Goal: Task Accomplishment & Management: Complete application form

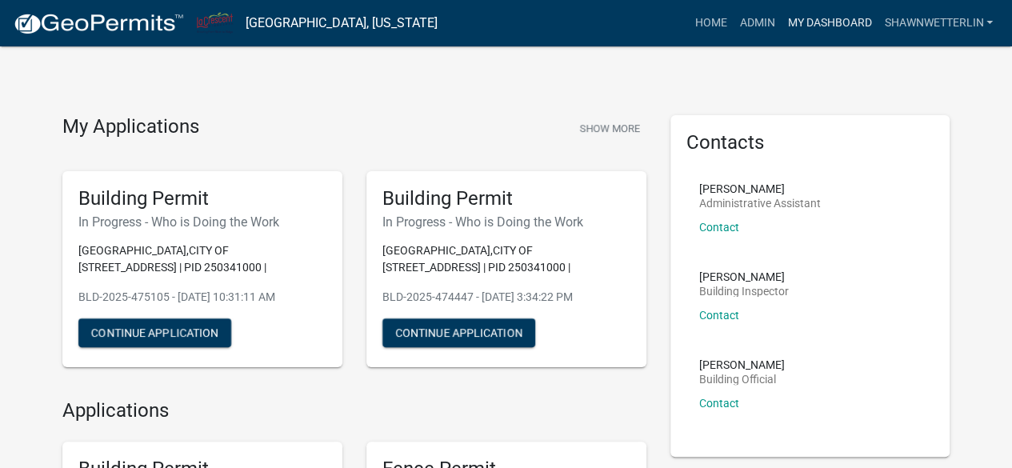
click at [814, 20] on link "My Dashboard" at bounding box center [829, 23] width 97 height 30
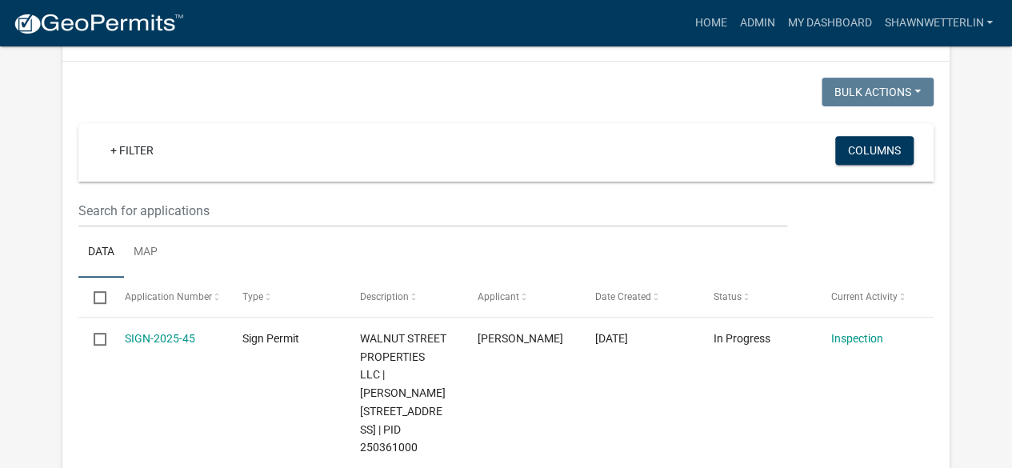
scroll to position [278, 0]
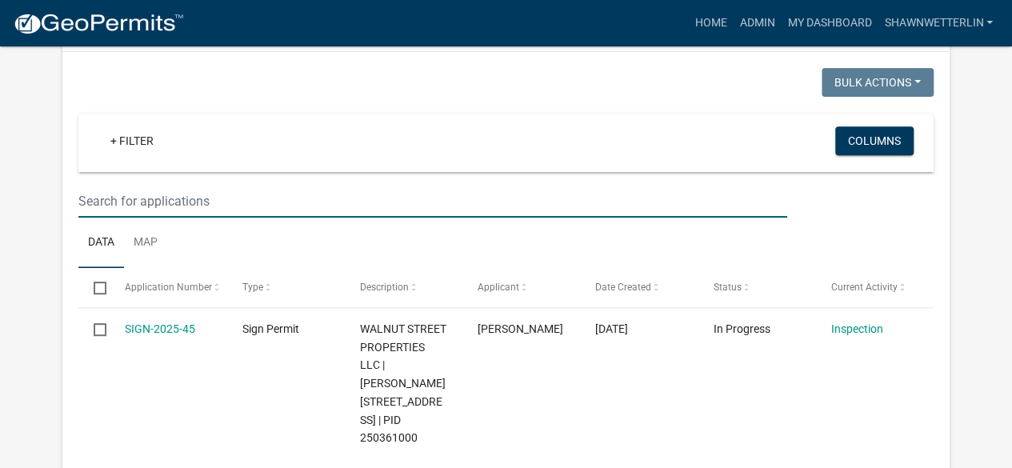
click at [286, 201] on input "text" at bounding box center [432, 201] width 708 height 33
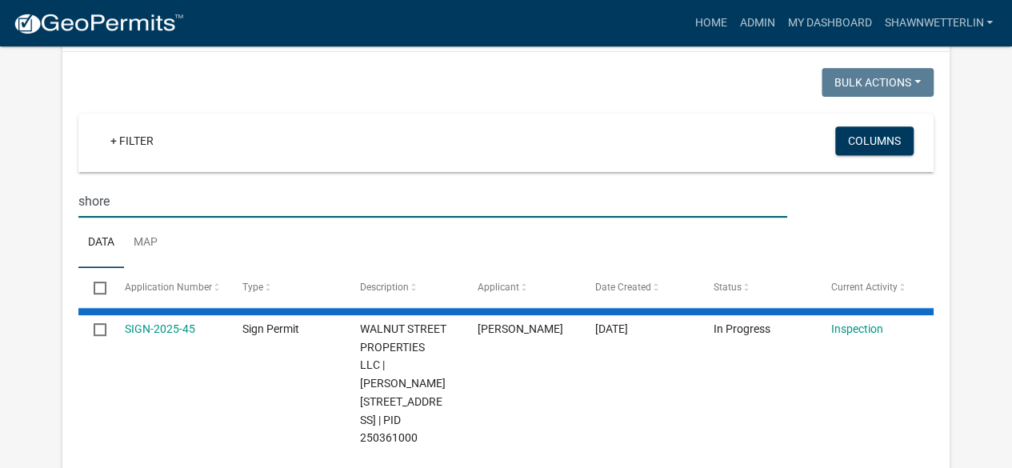
type input "shore"
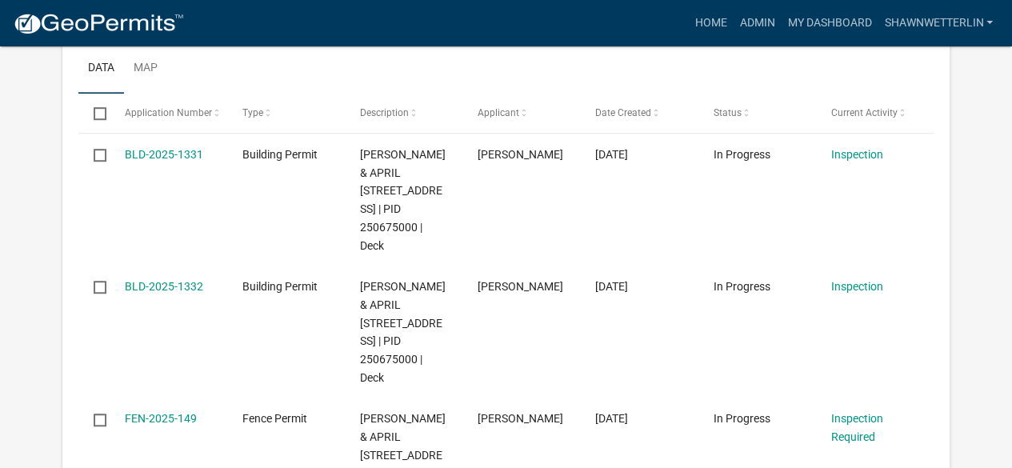
scroll to position [448, 0]
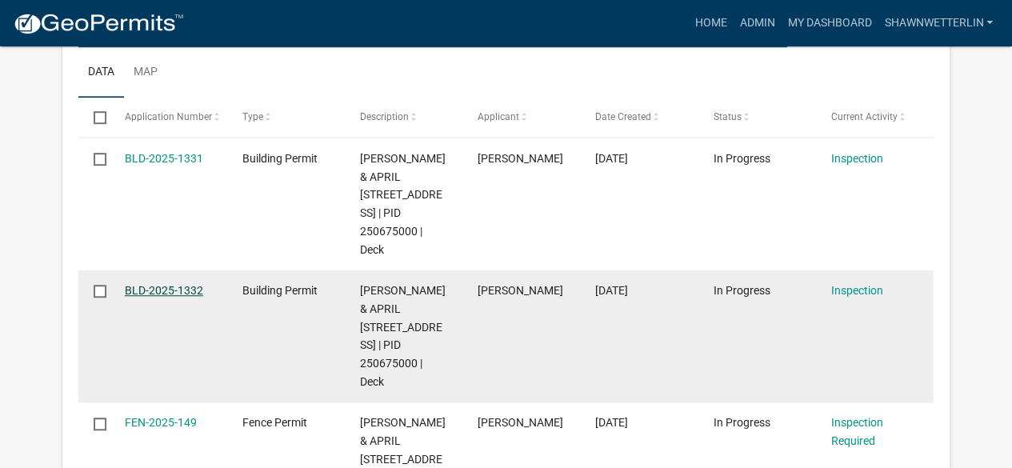
click at [158, 297] on link "BLD-2025-1332" at bounding box center [164, 290] width 78 height 13
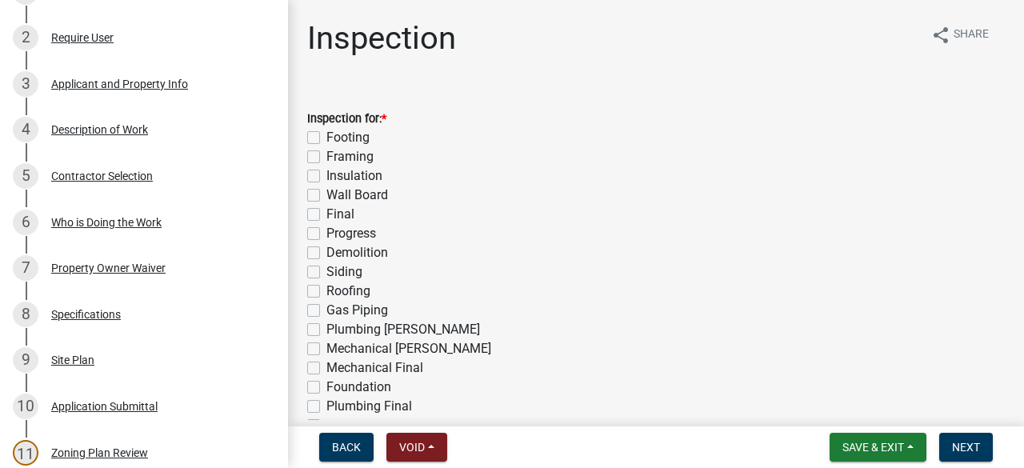
scroll to position [392, 0]
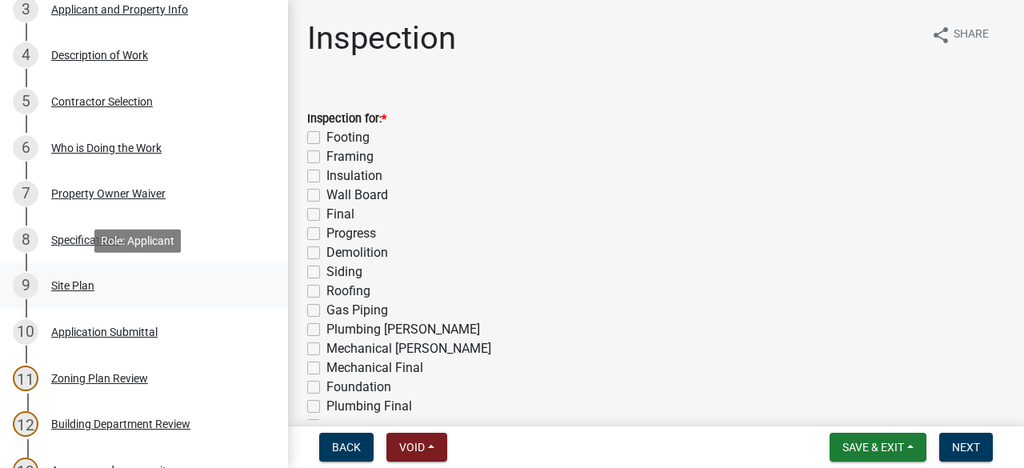
click at [70, 284] on div "Site Plan" at bounding box center [72, 285] width 43 height 11
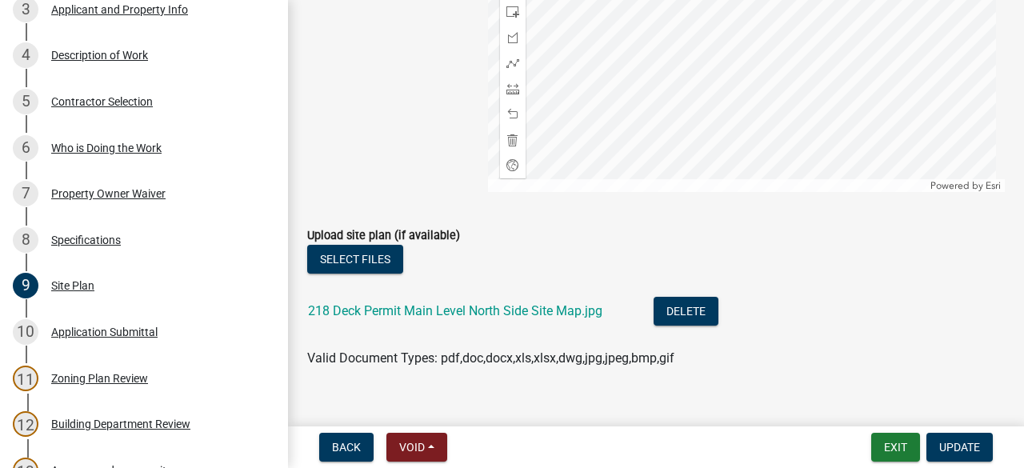
scroll to position [584, 0]
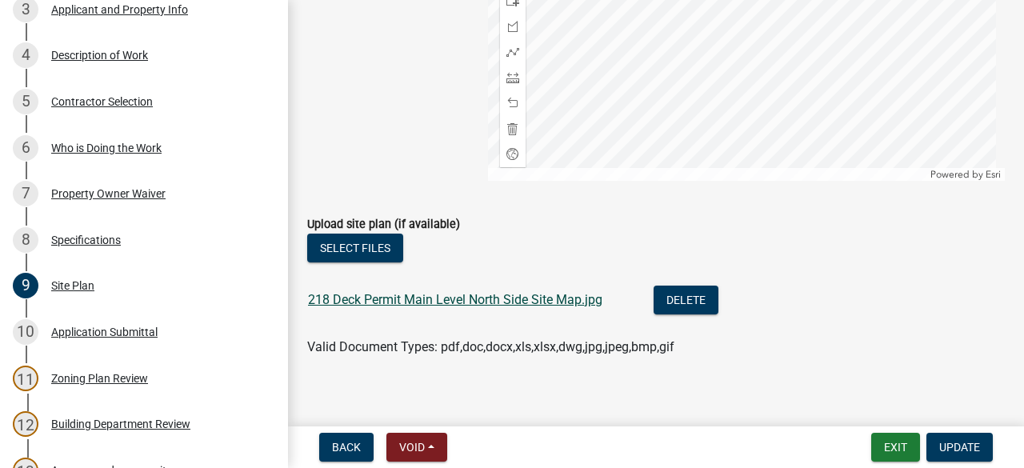
click at [471, 305] on link "218 Deck Permit Main Level North Side Site Map.jpg" at bounding box center [455, 299] width 294 height 15
click at [59, 238] on div "Specifications" at bounding box center [86, 239] width 70 height 11
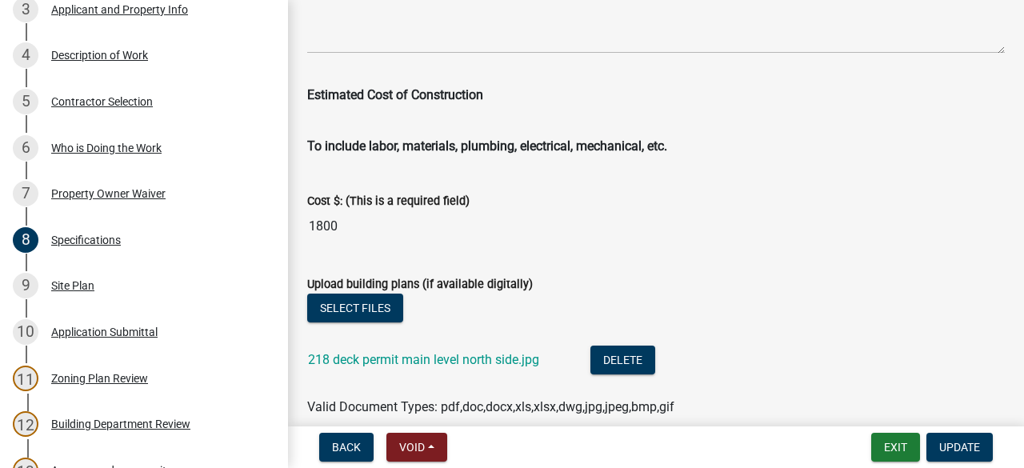
scroll to position [2912, 0]
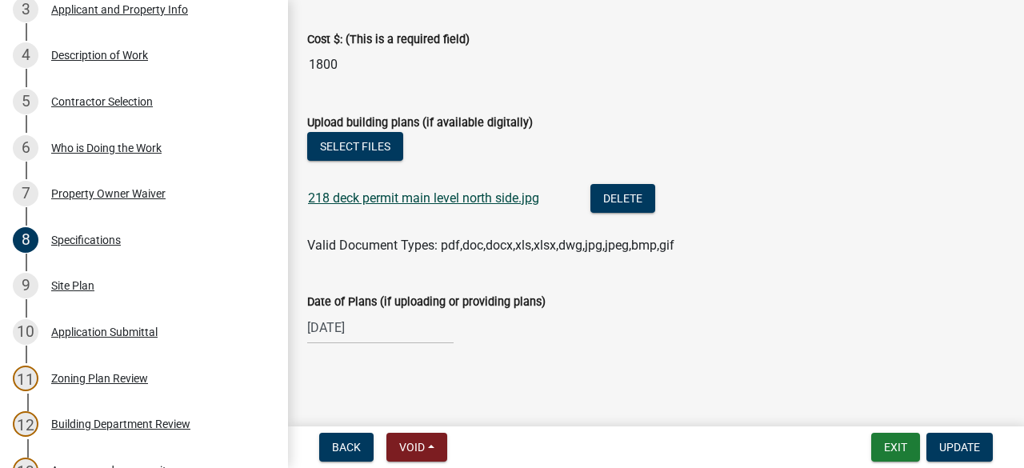
click at [482, 202] on link "218 deck permit main level north side.jpg" at bounding box center [423, 197] width 231 height 15
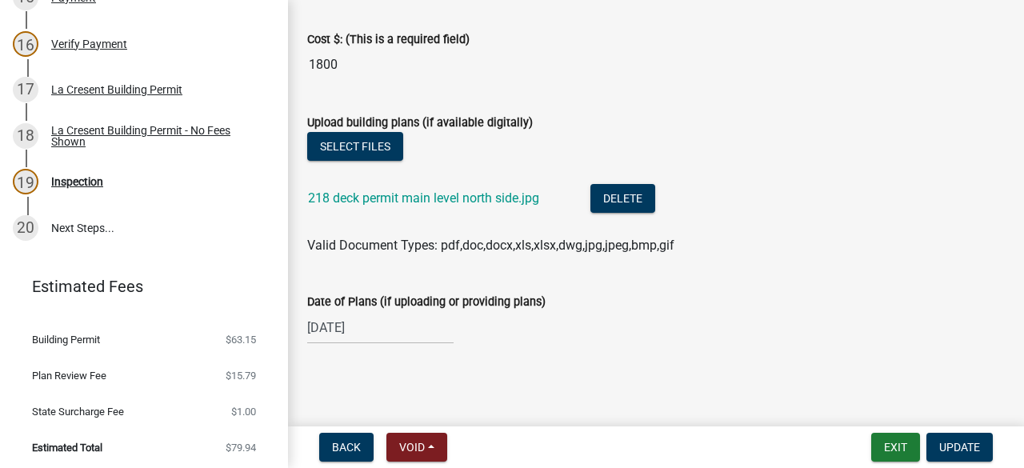
scroll to position [960, 0]
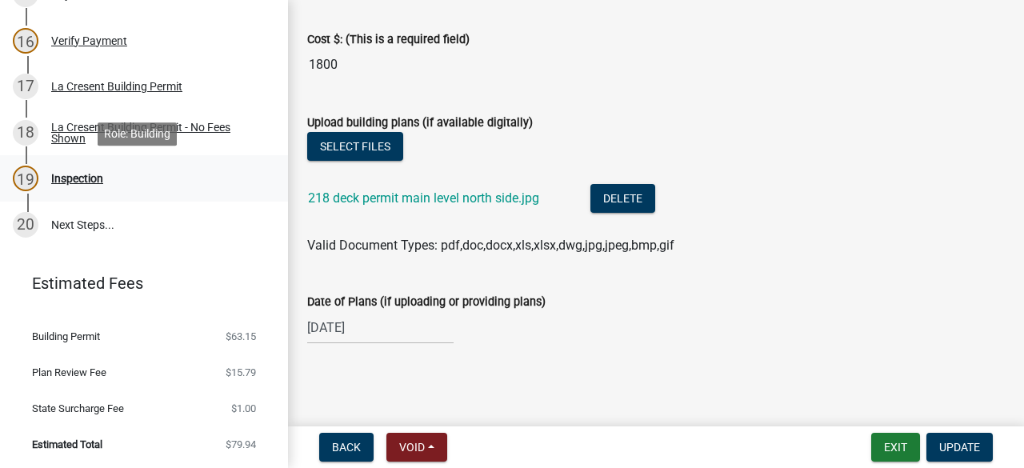
click at [93, 178] on div "Inspection" at bounding box center [77, 178] width 52 height 11
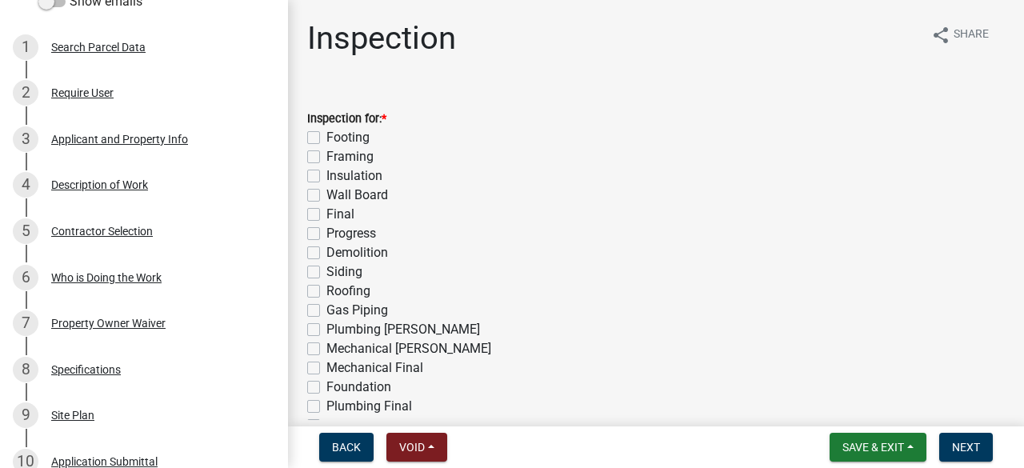
scroll to position [257, 0]
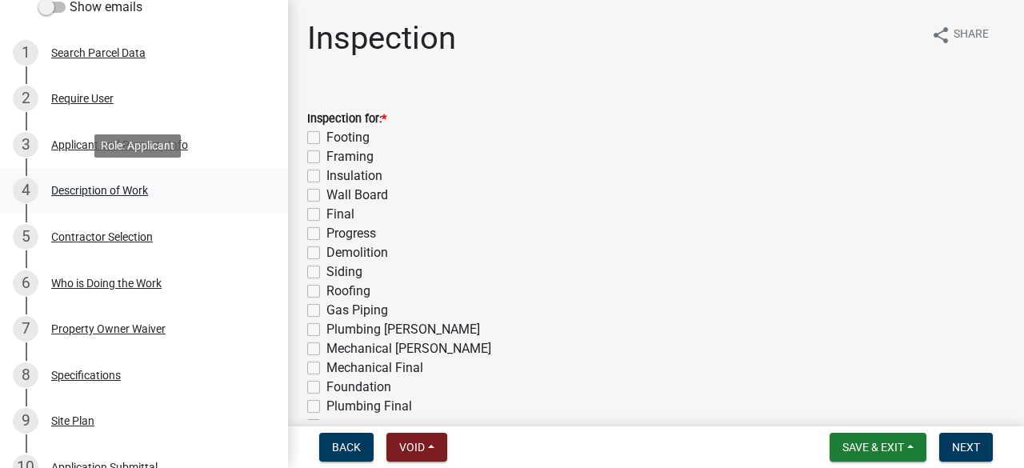
click at [98, 186] on div "Description of Work" at bounding box center [99, 190] width 97 height 11
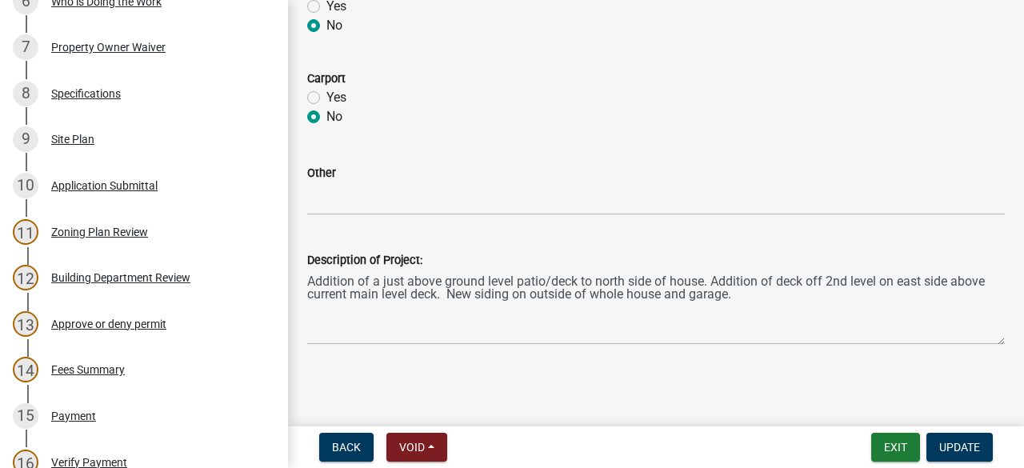
scroll to position [530, 0]
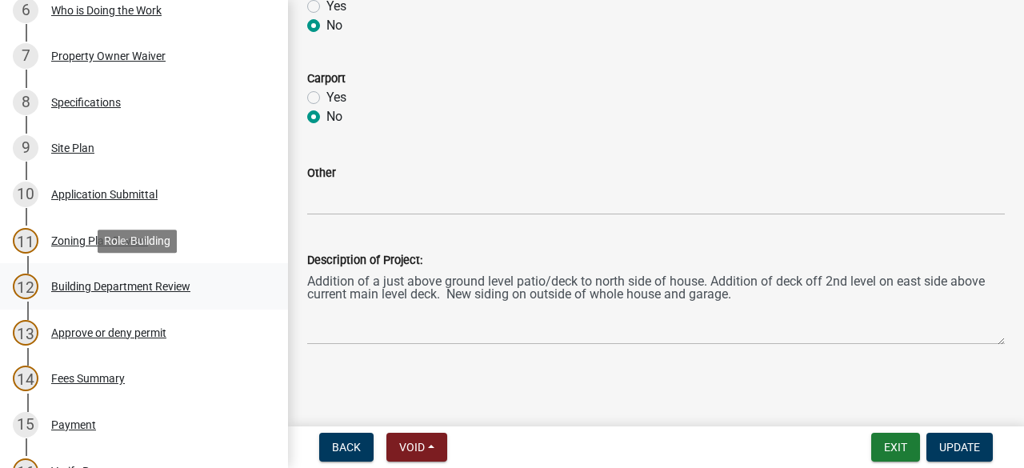
click at [174, 283] on div "Building Department Review" at bounding box center [120, 286] width 139 height 11
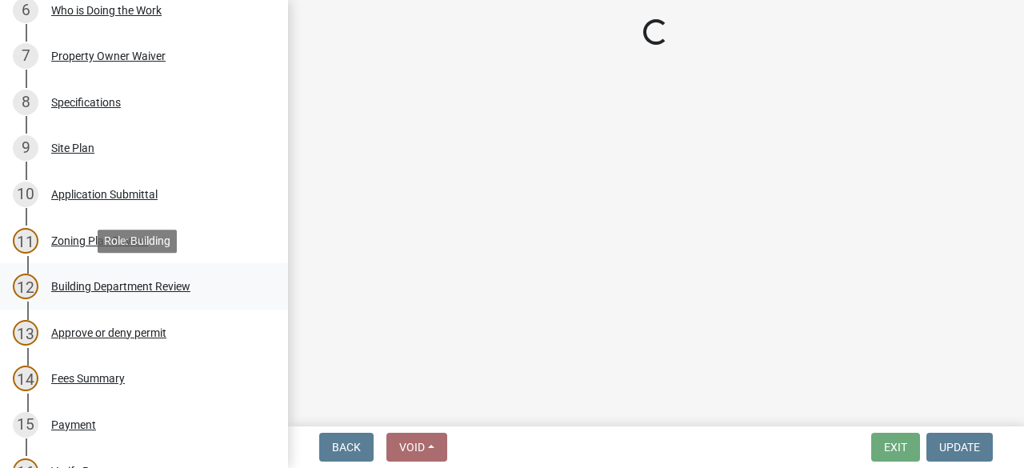
scroll to position [0, 0]
select select "87bb139e-f6c2-4dc9-9ab4-6233e73c59eb"
select select "689549b3-38a5-47de-8a89-287a50612ed0"
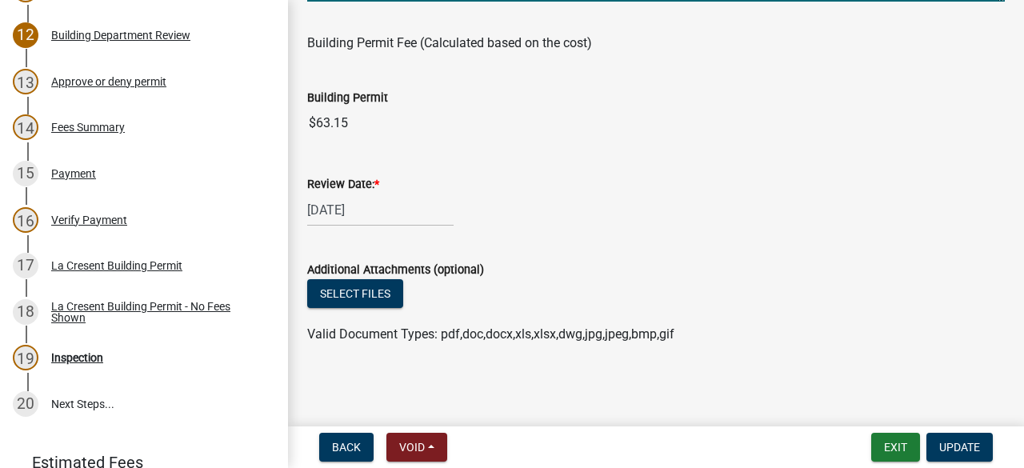
scroll to position [794, 0]
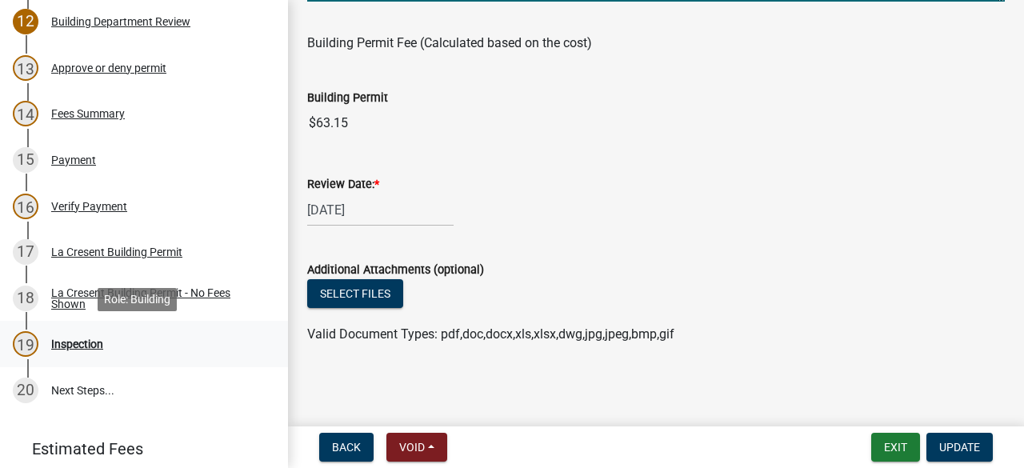
click at [78, 342] on div "Inspection" at bounding box center [77, 343] width 52 height 11
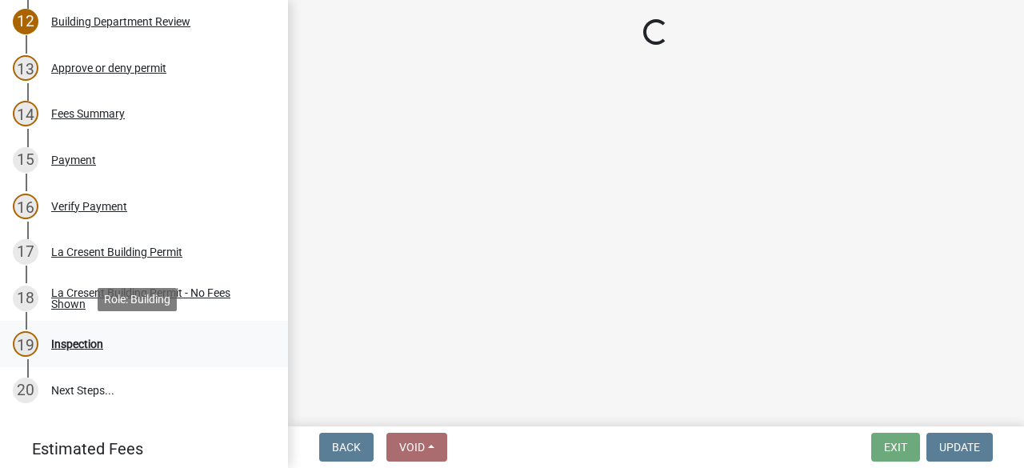
scroll to position [0, 0]
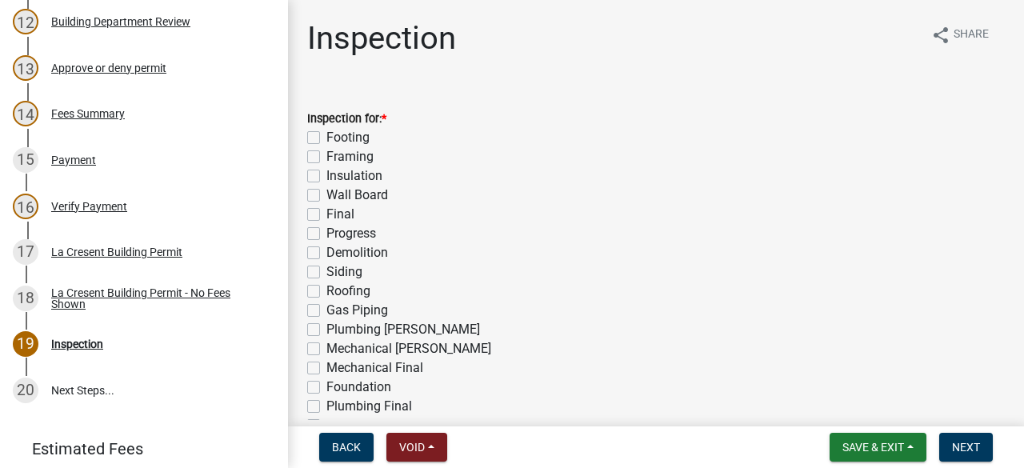
click at [326, 138] on label "Footing" at bounding box center [347, 137] width 43 height 19
click at [326, 138] on input "Footing" at bounding box center [331, 133] width 10 height 10
checkbox input "true"
checkbox input "false"
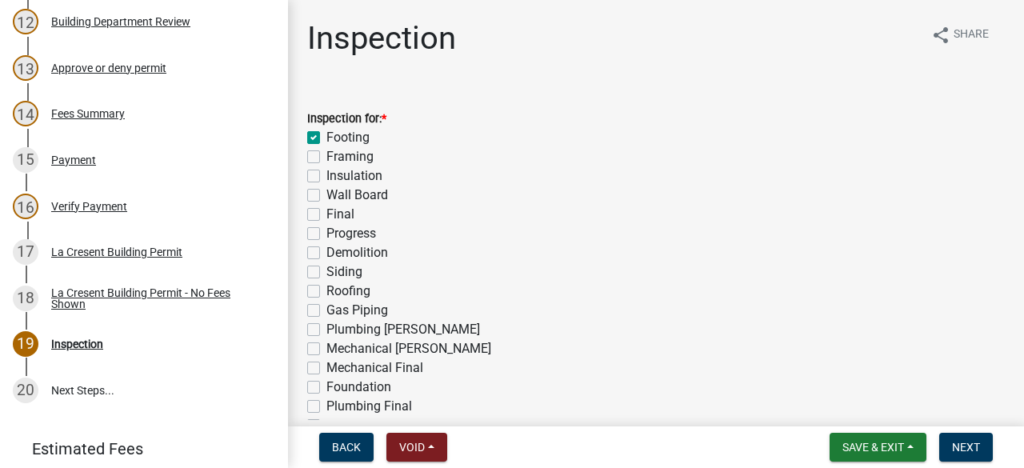
checkbox input "false"
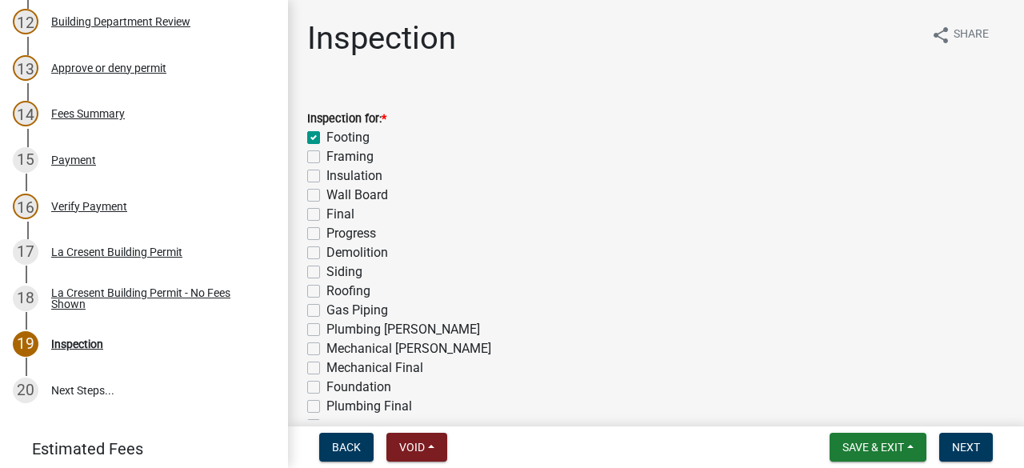
checkbox input "false"
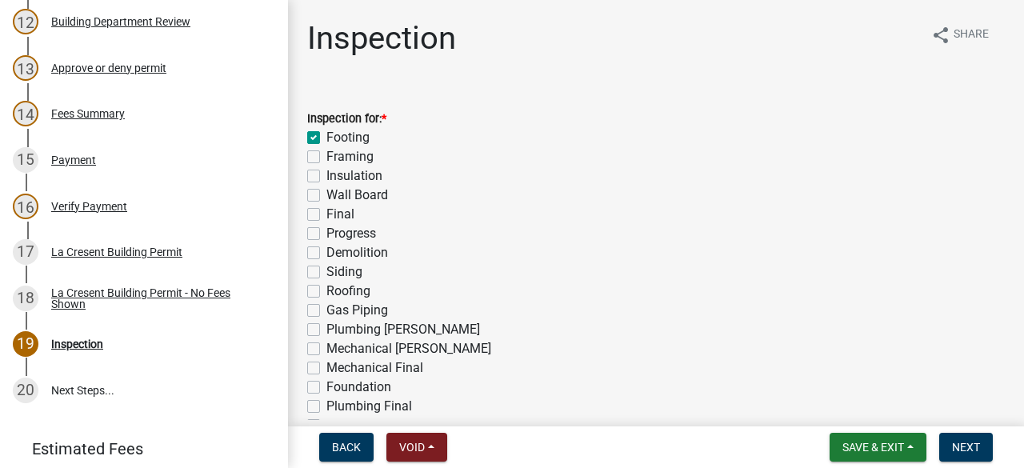
checkbox input "false"
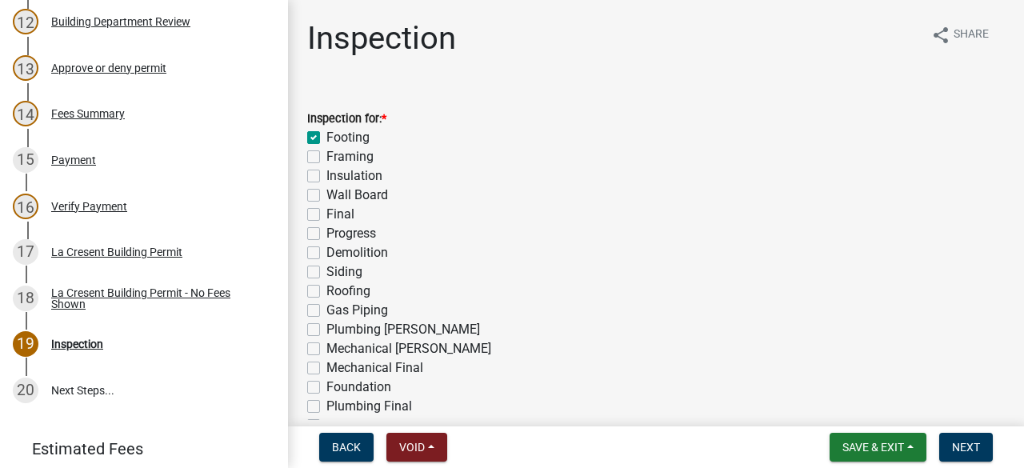
checkbox input "false"
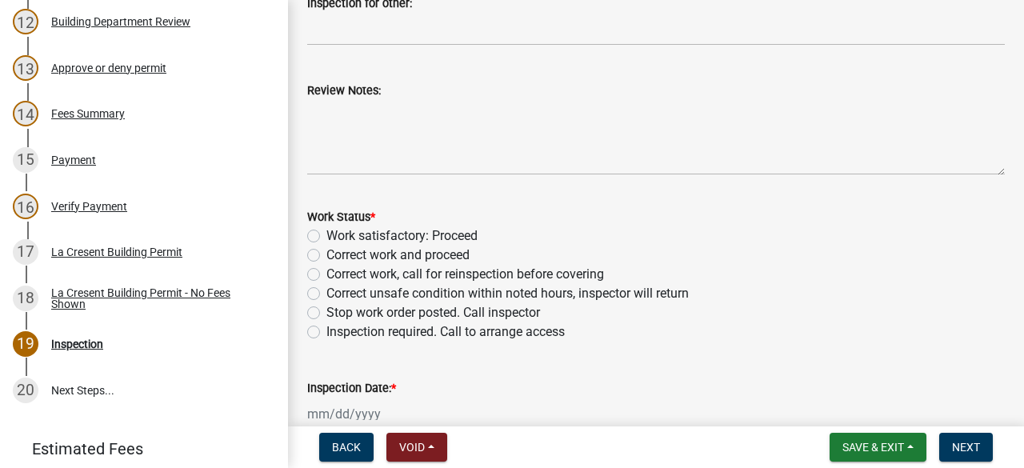
scroll to position [573, 0]
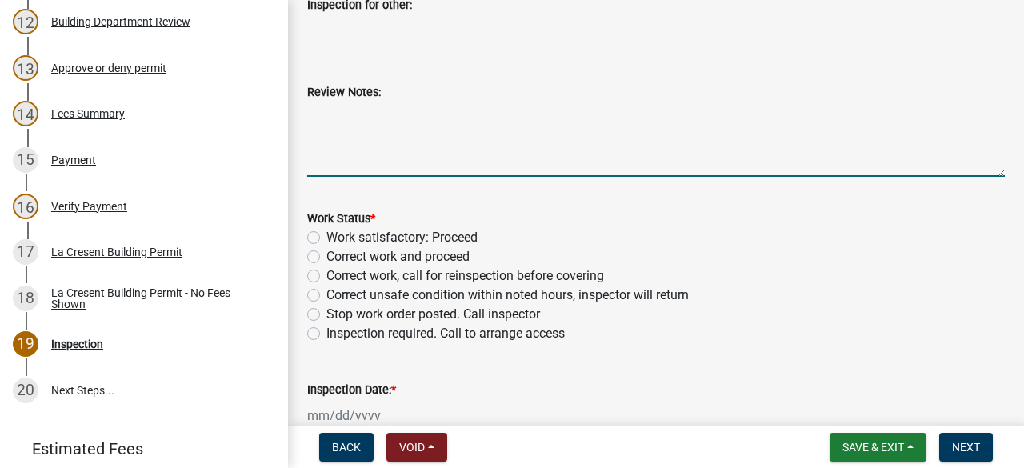
click at [382, 118] on textarea "Review Notes:" at bounding box center [656, 139] width 698 height 75
drag, startPoint x: 417, startPoint y: 111, endPoint x: 336, endPoint y: 170, distance: 100.2
click at [336, 170] on textarea "Deck footings on morth side of house" at bounding box center [656, 139] width 698 height 75
click at [417, 120] on textarea "Deck footings on morth side of house" at bounding box center [656, 139] width 698 height 75
click at [522, 110] on textarea "Deck footings on north side of house" at bounding box center [656, 139] width 698 height 75
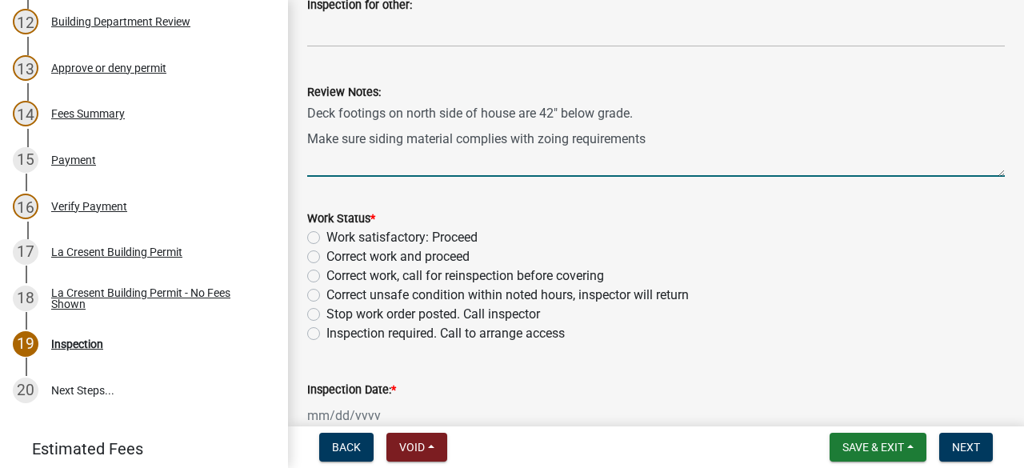
click at [552, 140] on textarea "Deck footings on north side of house are 42" below grade. Make sure siding mate…" at bounding box center [656, 139] width 698 height 75
click at [670, 140] on textarea "Deck footings on north side of house are 42" below grade. Make sure siding mate…" at bounding box center [656, 139] width 698 height 75
type textarea "Deck footings on north side of house are 42" below grade. Make sure siding mate…"
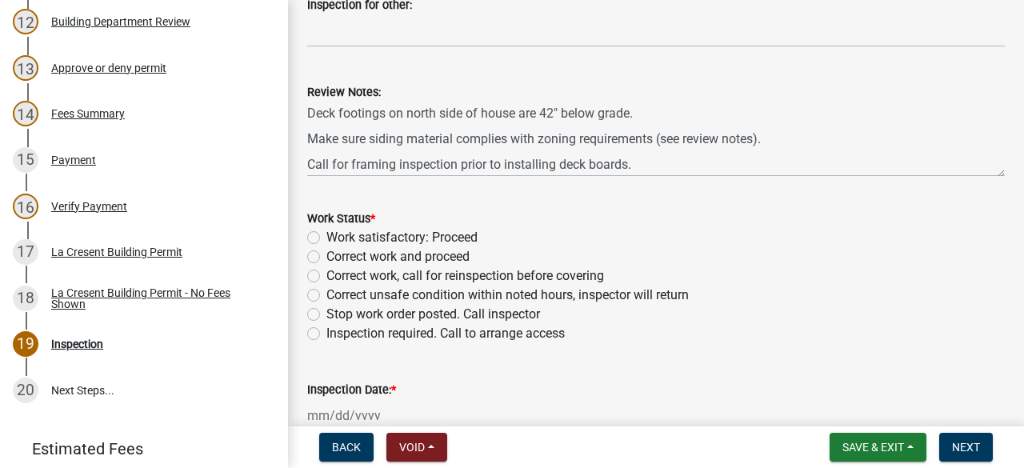
click at [326, 238] on label "Work satisfactory: Proceed" at bounding box center [401, 237] width 151 height 19
click at [326, 238] on input "Work satisfactory: Proceed" at bounding box center [331, 233] width 10 height 10
radio input "true"
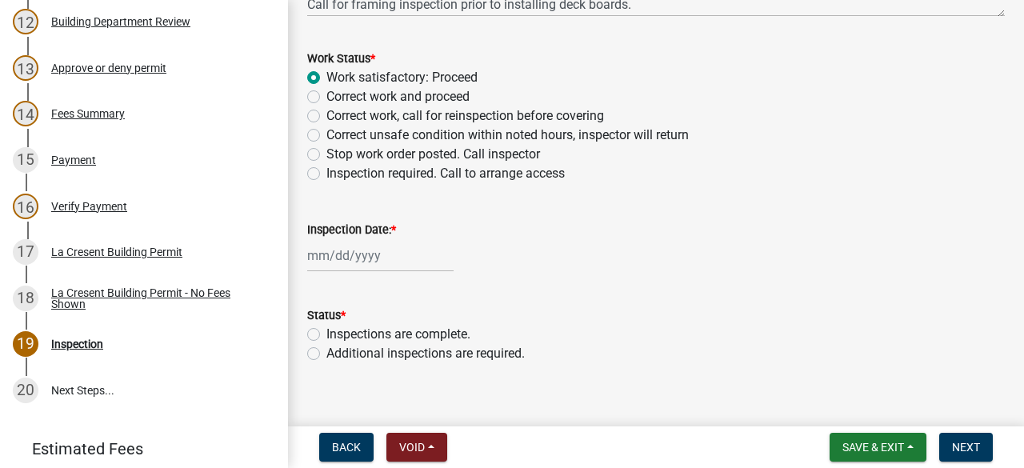
scroll to position [752, 0]
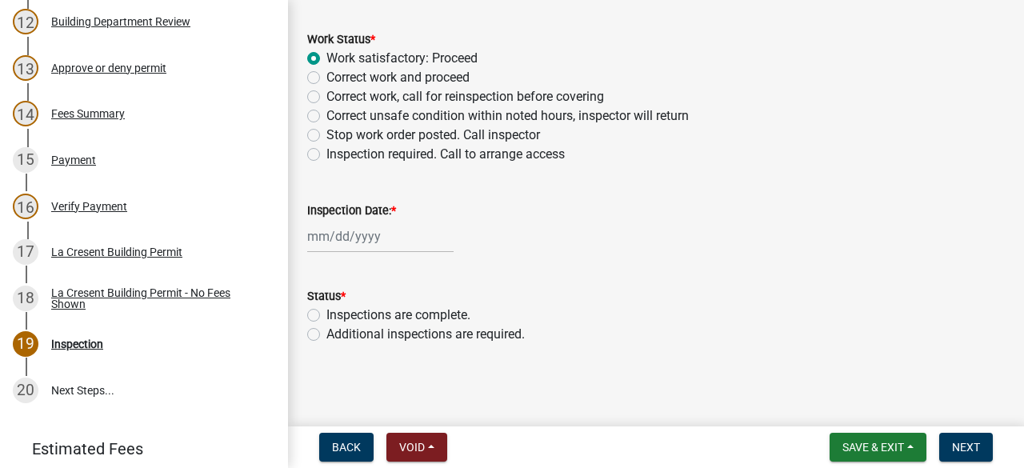
click at [391, 235] on div at bounding box center [380, 236] width 146 height 33
select select "9"
select select "2025"
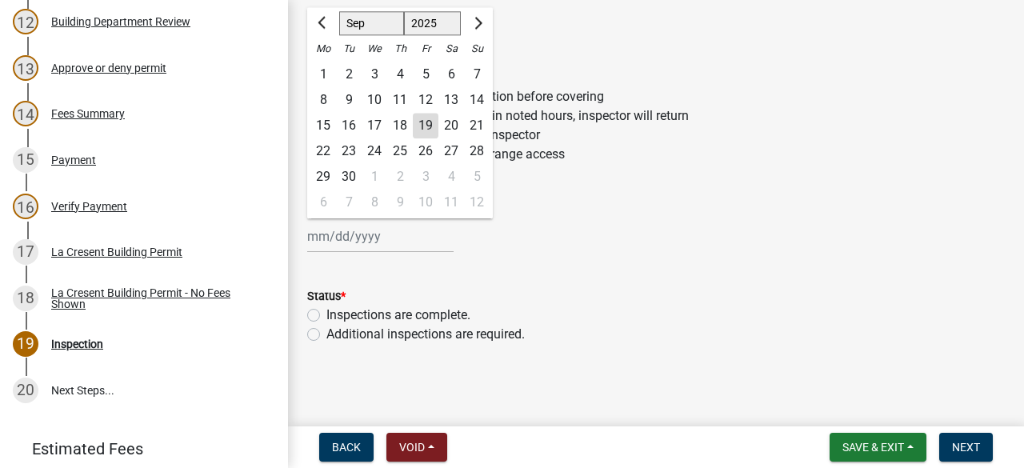
click at [422, 125] on div "19" at bounding box center [426, 126] width 26 height 26
type input "[DATE]"
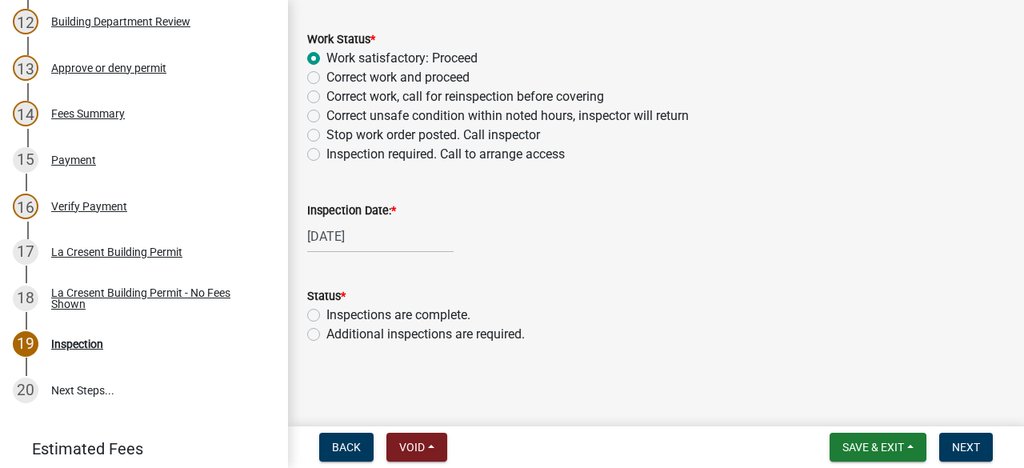
click at [326, 336] on label "Additional inspections are required." at bounding box center [425, 334] width 198 height 19
click at [326, 335] on input "Additional inspections are required." at bounding box center [331, 330] width 10 height 10
radio input "true"
click at [962, 443] on span "Next" at bounding box center [966, 447] width 28 height 13
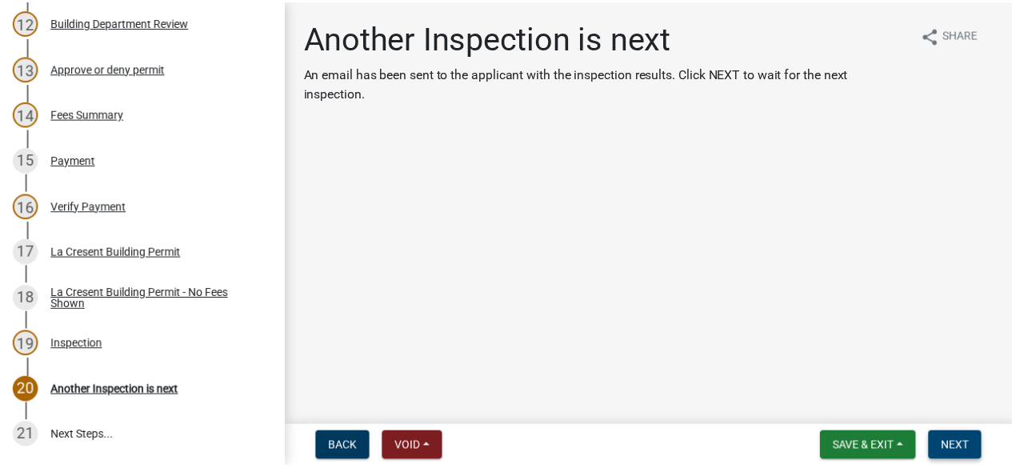
scroll to position [840, 0]
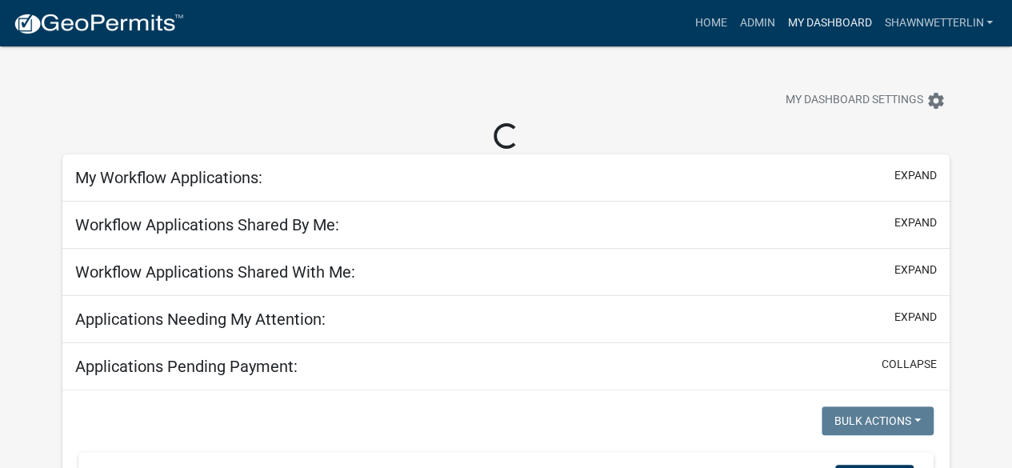
click at [794, 18] on link "My Dashboard" at bounding box center [829, 23] width 97 height 30
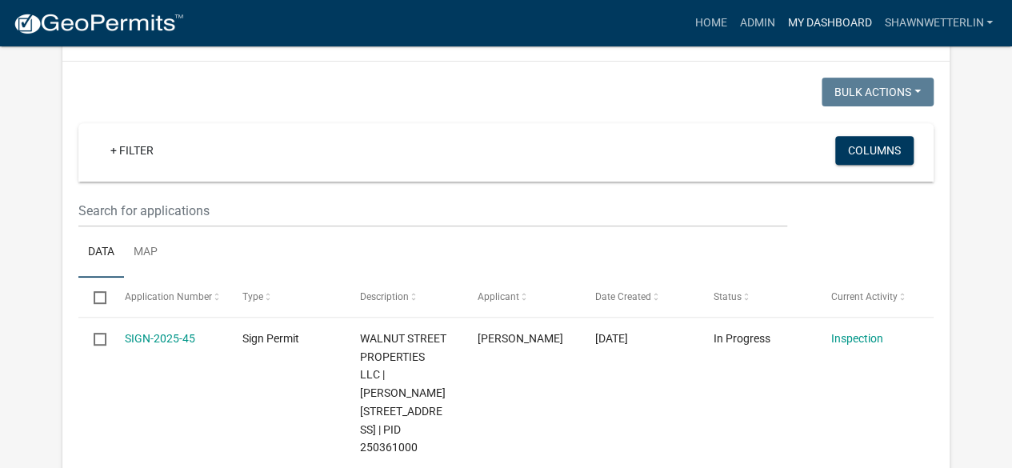
scroll to position [273, 0]
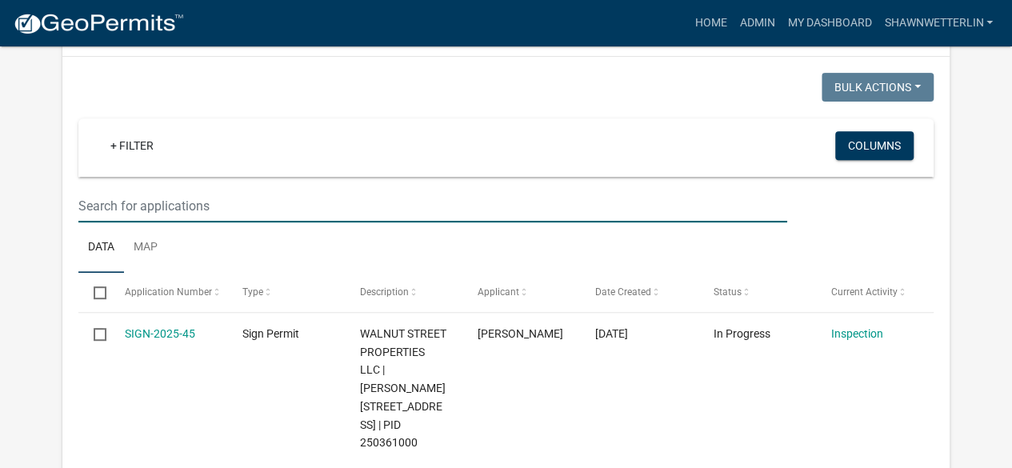
click at [146, 219] on input "text" at bounding box center [432, 206] width 708 height 33
type input "shore"
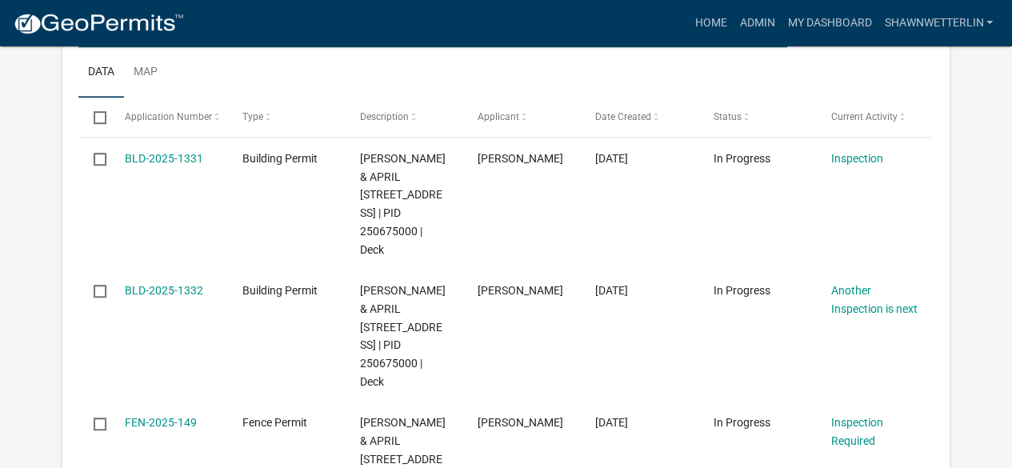
scroll to position [457, 0]
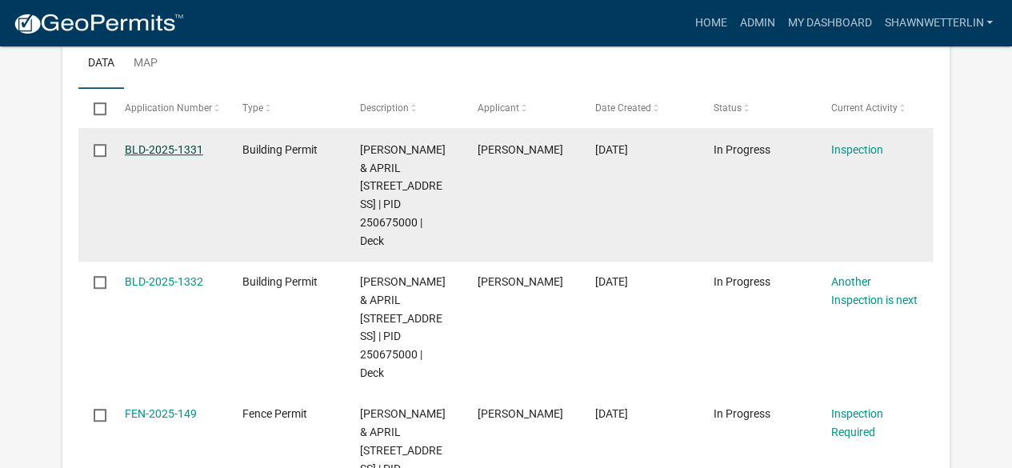
click at [170, 150] on link "BLD-2025-1331" at bounding box center [164, 149] width 78 height 13
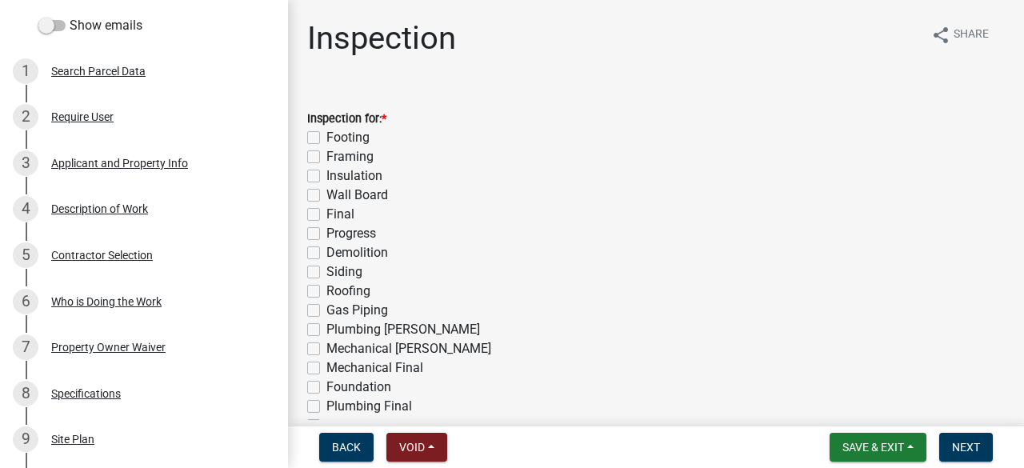
scroll to position [276, 0]
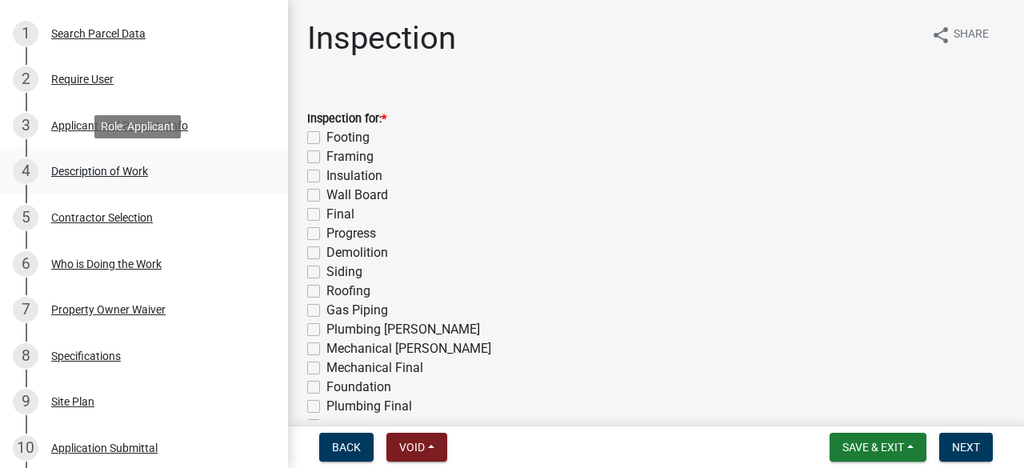
click at [132, 174] on div "Description of Work" at bounding box center [99, 171] width 97 height 11
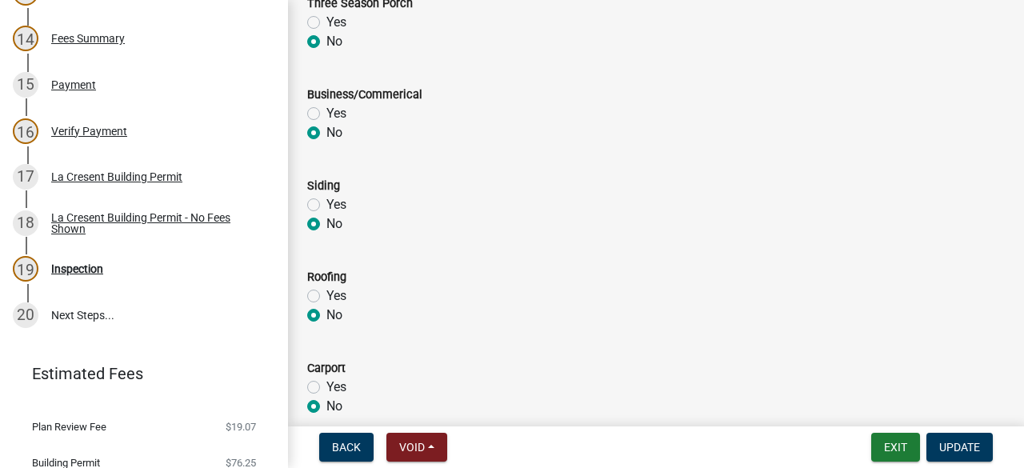
scroll to position [877, 0]
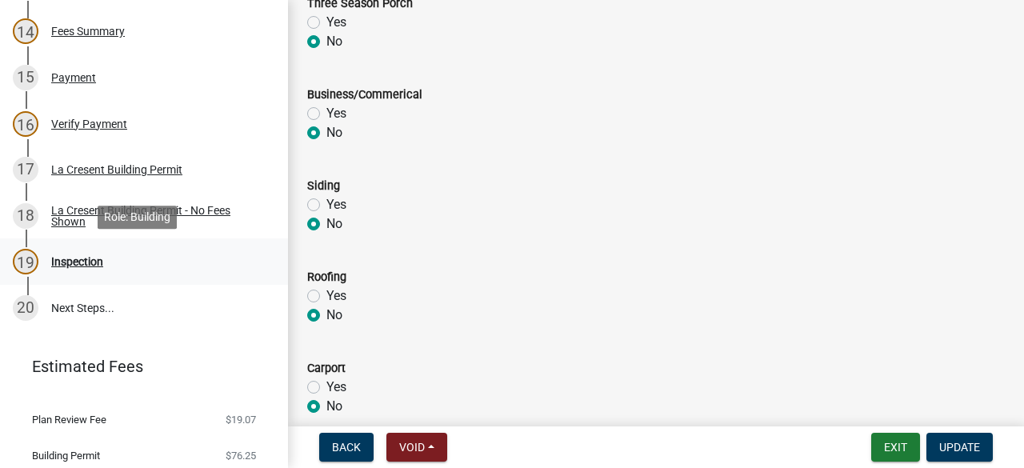
click at [77, 266] on div "Inspection" at bounding box center [77, 261] width 52 height 11
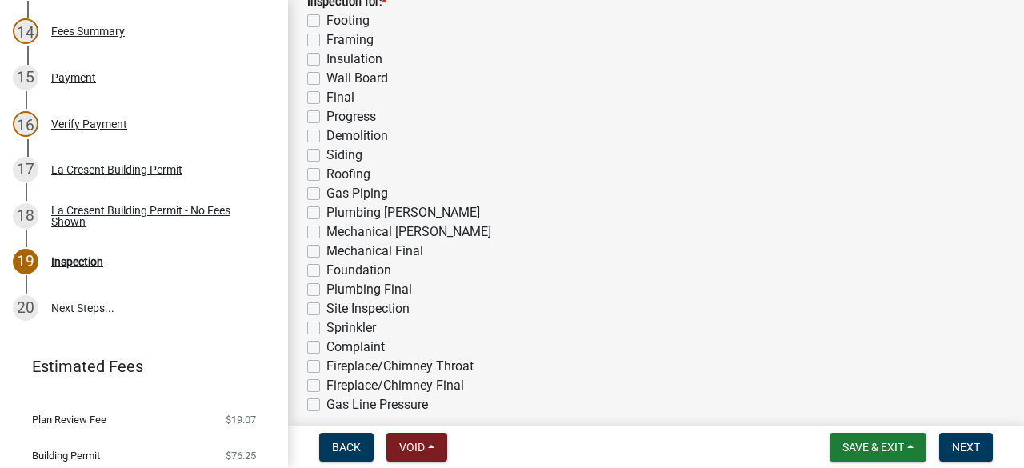
scroll to position [91, 0]
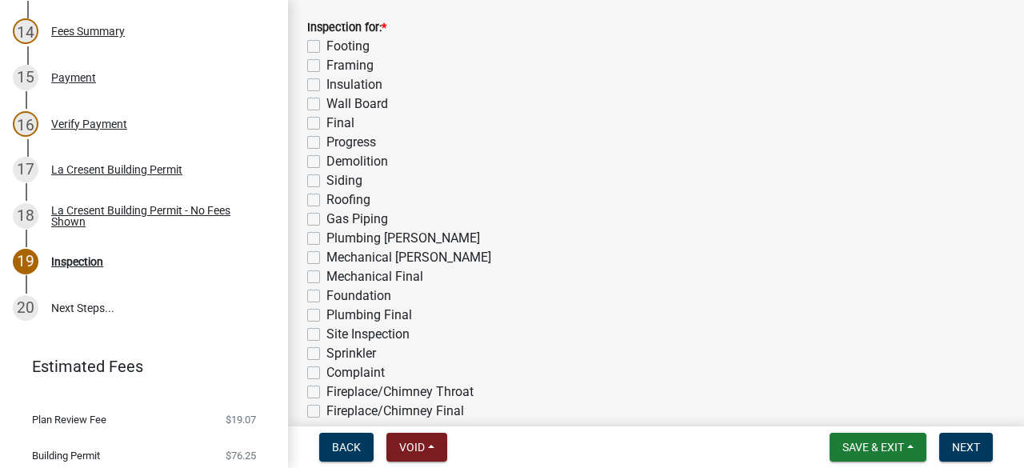
click at [326, 45] on label "Footing" at bounding box center [347, 46] width 43 height 19
click at [326, 45] on input "Footing" at bounding box center [331, 42] width 10 height 10
checkbox input "true"
checkbox input "false"
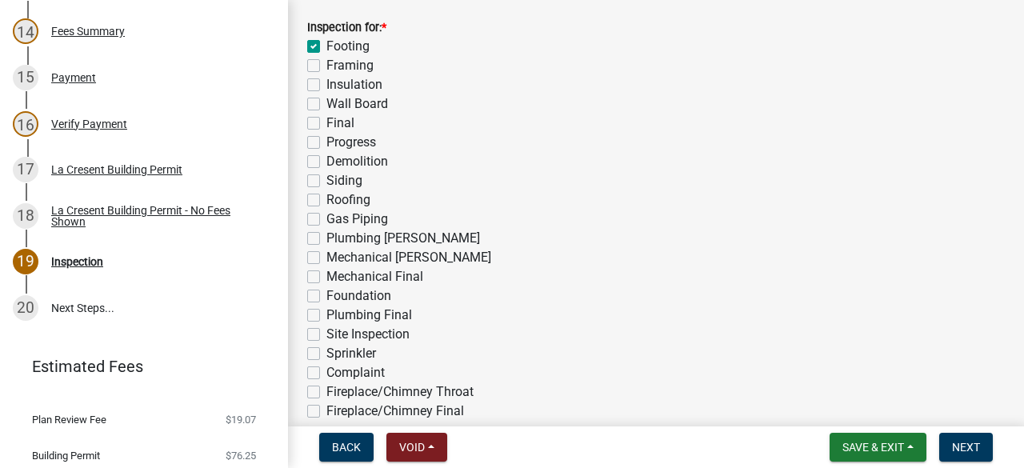
checkbox input "false"
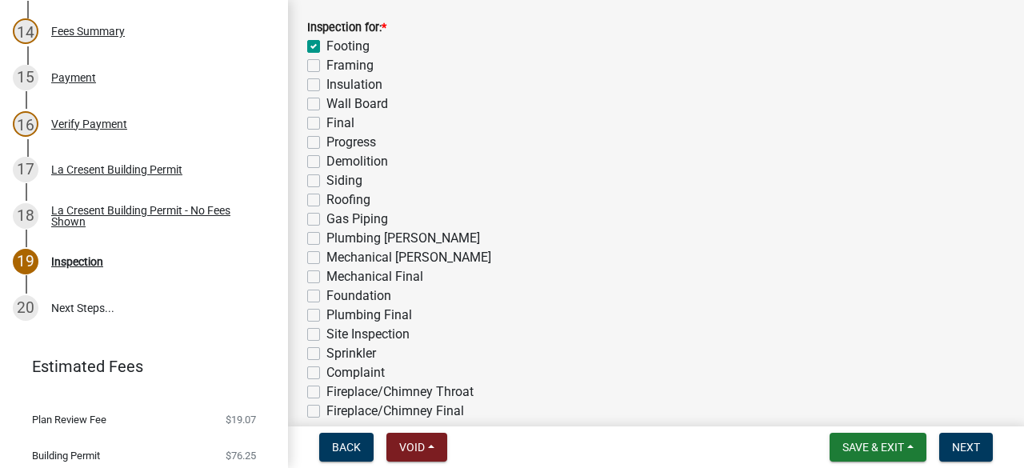
checkbox input "false"
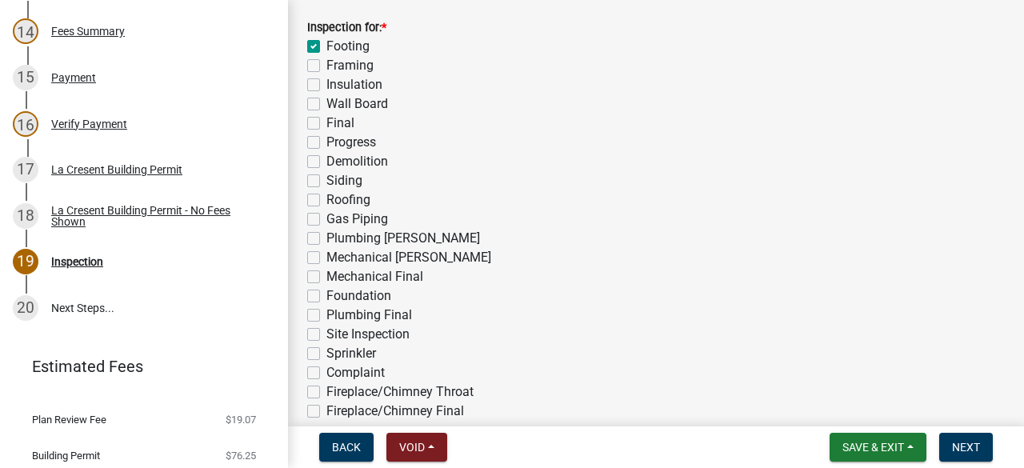
checkbox input "false"
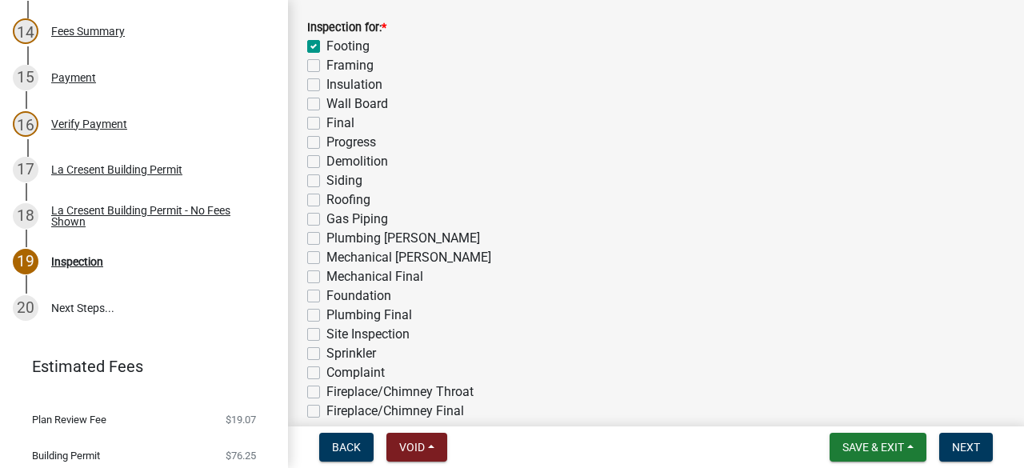
checkbox input "false"
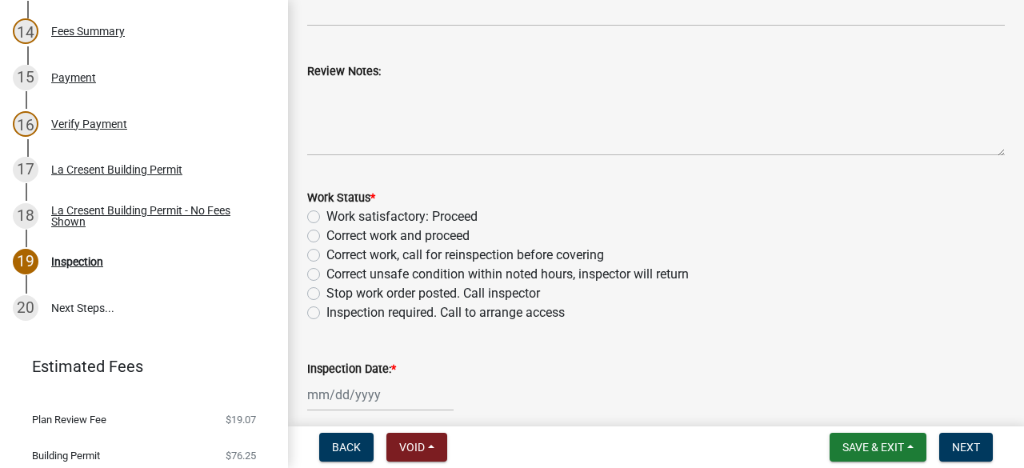
scroll to position [595, 0]
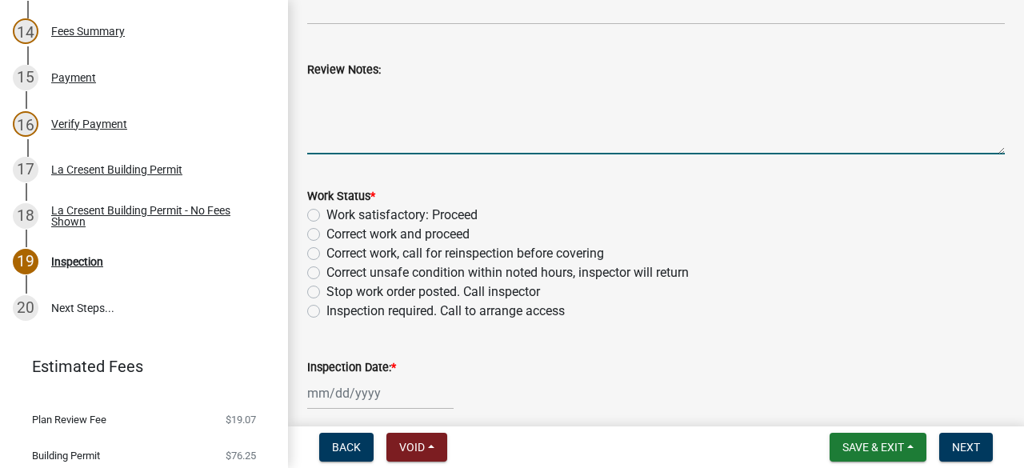
click at [406, 94] on textarea "Review Notes:" at bounding box center [656, 116] width 698 height 75
click at [389, 93] on textarea "Footing need tbe at least 42" deep for frost protection." at bounding box center [656, 116] width 698 height 75
click at [350, 90] on textarea "Footing need tobe at least 42" deep for frost protection." at bounding box center [656, 116] width 698 height 75
click at [402, 87] on textarea "Footings need tobe at least 42" deep for frost protection." at bounding box center [656, 116] width 698 height 75
click at [637, 87] on textarea "Footings need to be at least 42" deep for frost protection." at bounding box center [656, 116] width 698 height 75
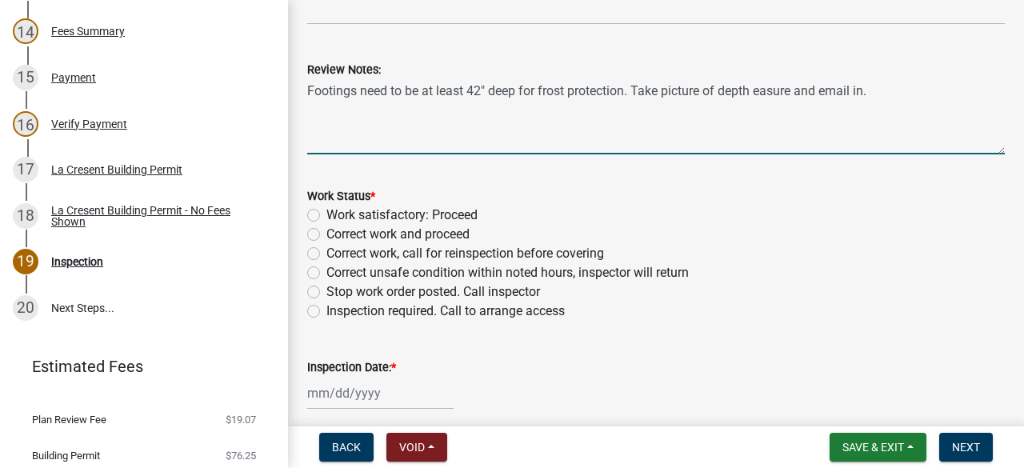
click at [759, 89] on textarea "Footings need to be at least 42" deep for frost protection. Take picture of dep…" at bounding box center [656, 116] width 698 height 75
click at [806, 83] on textarea "Footings need to be at least 42" deep for frost protection. Take picture of dep…" at bounding box center [656, 116] width 698 height 75
type textarea "Footings need to be at least 42" deep for frost protection. Take picture of dep…"
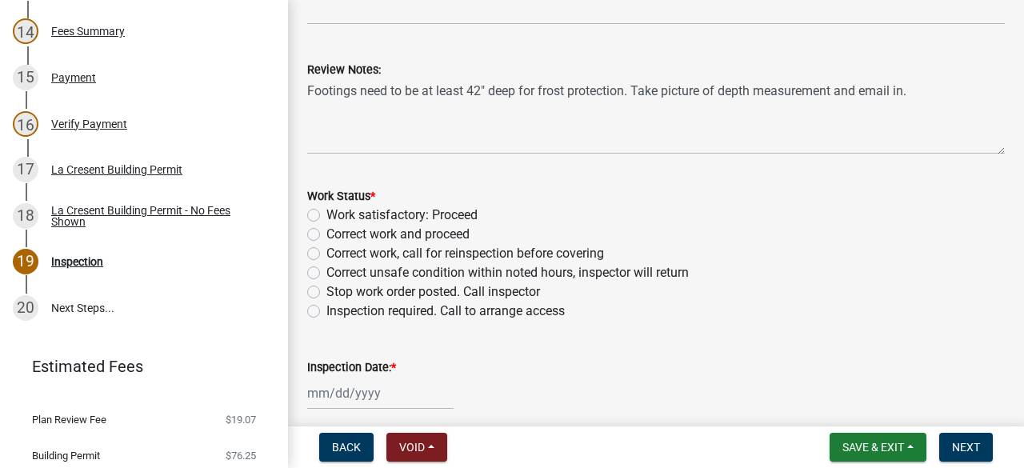
click at [326, 238] on label "Correct work and proceed" at bounding box center [397, 234] width 143 height 19
click at [326, 235] on input "Correct work and proceed" at bounding box center [331, 230] width 10 height 10
radio input "true"
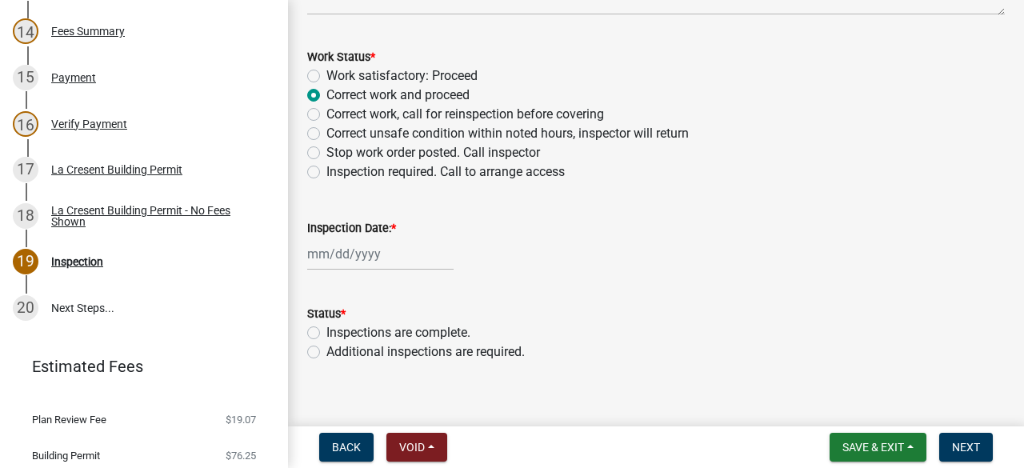
scroll to position [752, 0]
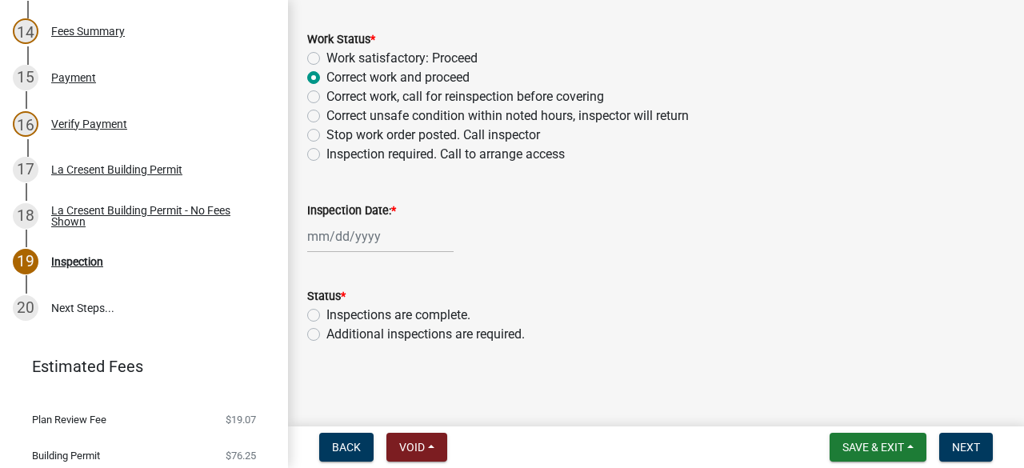
select select "9"
select select "2025"
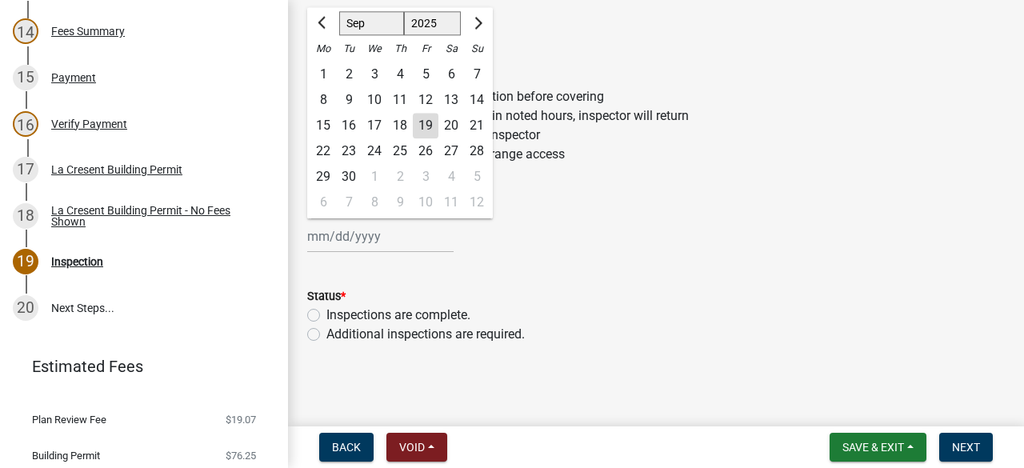
click at [350, 238] on div "[PERSON_NAME] Feb Mar Apr [PERSON_NAME][DATE] Oct Nov [DATE] 1526 1527 1528 152…" at bounding box center [380, 236] width 146 height 33
click at [423, 130] on div "19" at bounding box center [426, 126] width 26 height 26
type input "[DATE]"
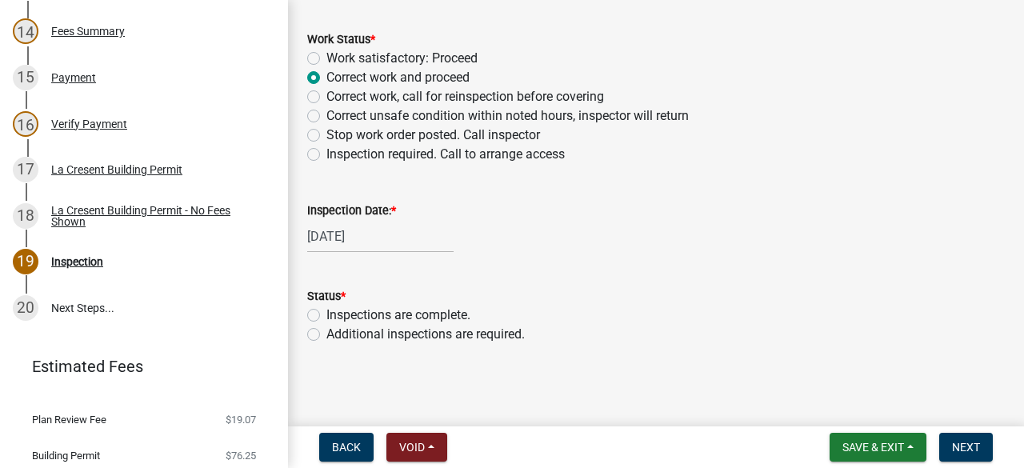
click at [326, 334] on label "Additional inspections are required." at bounding box center [425, 334] width 198 height 19
click at [326, 334] on input "Additional inspections are required." at bounding box center [331, 330] width 10 height 10
radio input "true"
click at [963, 444] on span "Next" at bounding box center [966, 447] width 28 height 13
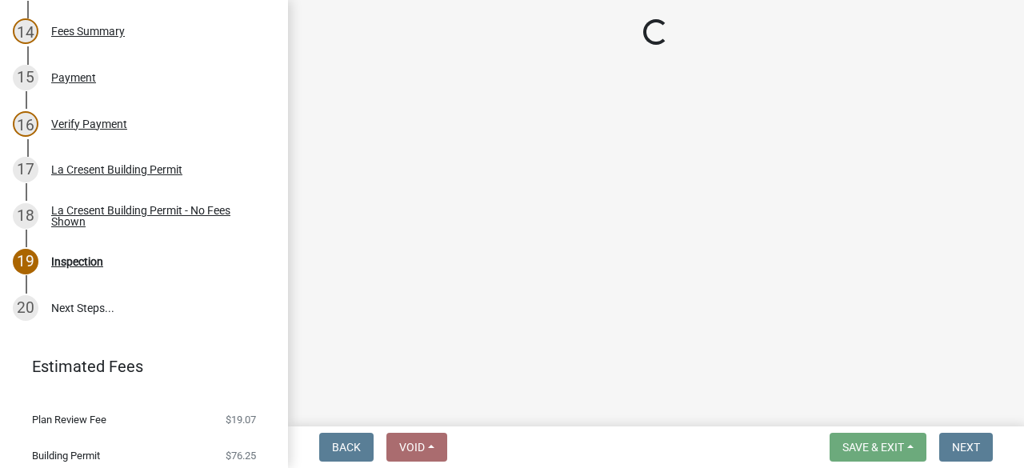
scroll to position [922, 0]
